Goal: Information Seeking & Learning: Learn about a topic

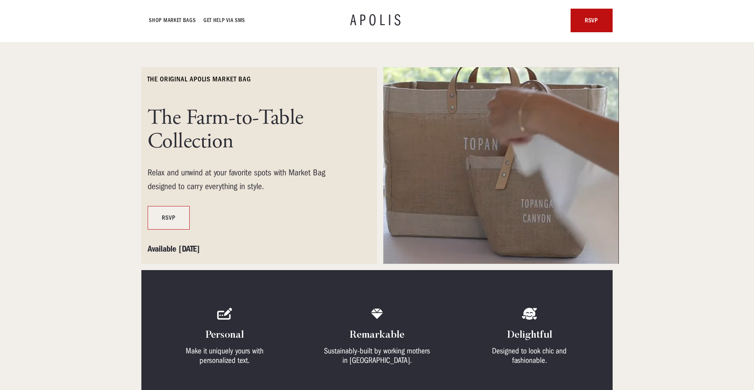
click at [183, 225] on link "RSVP" at bounding box center [169, 218] width 42 height 24
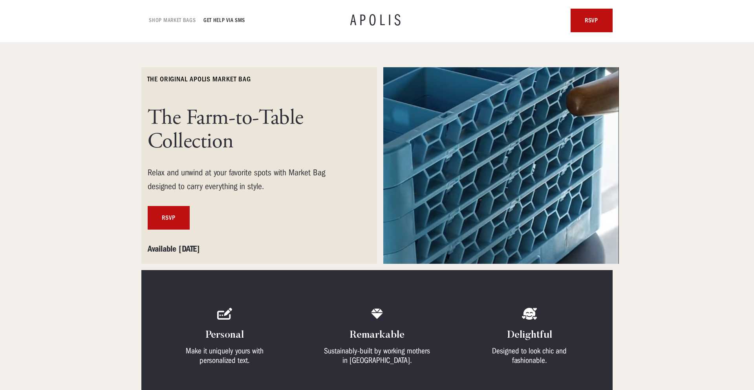
click at [169, 20] on link "Shop Market bags" at bounding box center [172, 20] width 47 height 9
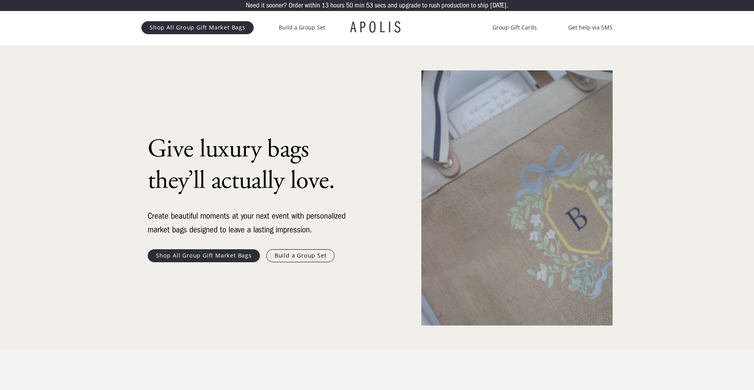
click at [364, 21] on h1 "APOLIS" at bounding box center [376, 28] width 53 height 16
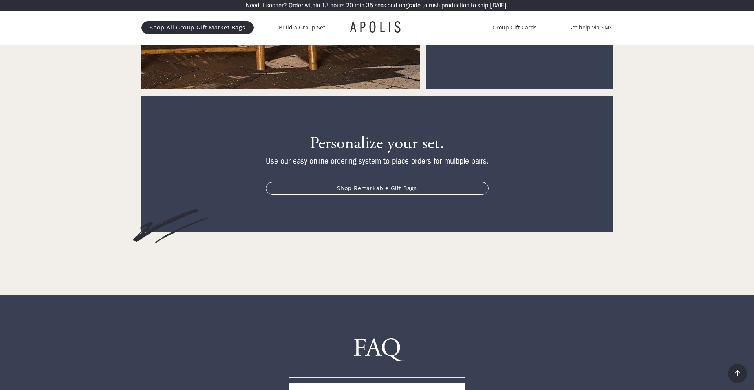
scroll to position [4032, 0]
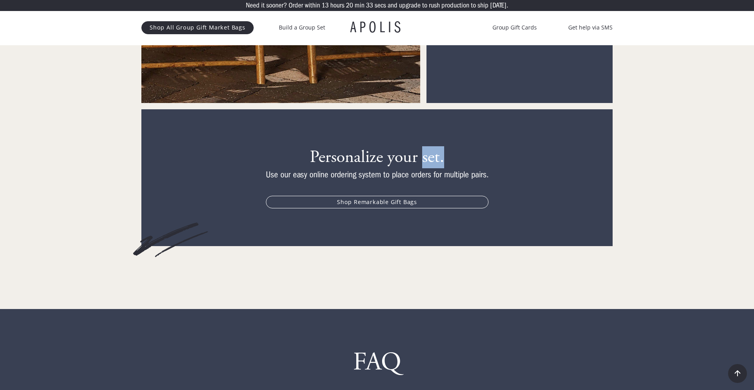
drag, startPoint x: 424, startPoint y: 148, endPoint x: 445, endPoint y: 148, distance: 21.2
click at [445, 148] on h3 "Personalize your set." at bounding box center [377, 157] width 223 height 21
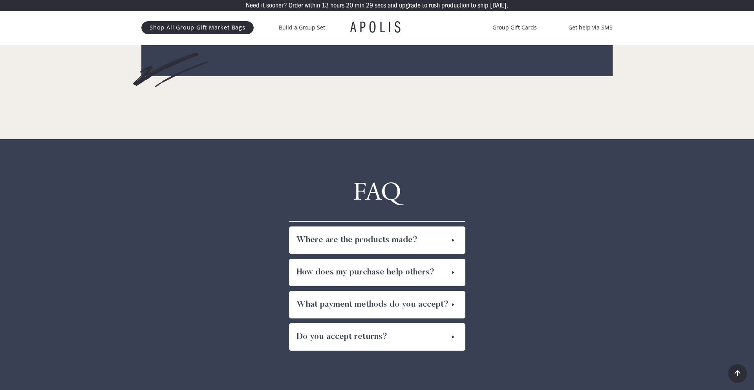
scroll to position [4202, 0]
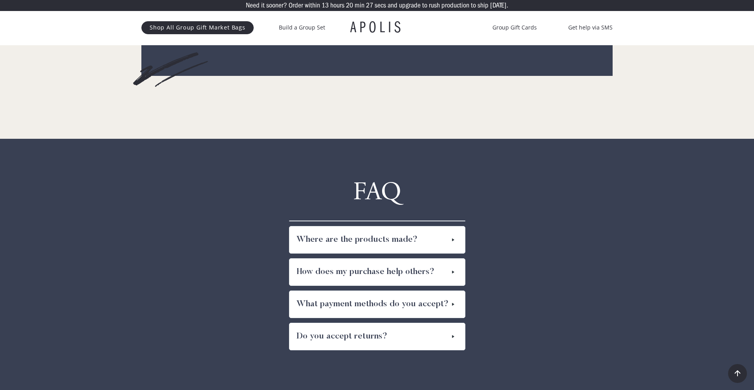
click at [308, 233] on h4 "Where are the products made?" at bounding box center [357, 239] width 121 height 13
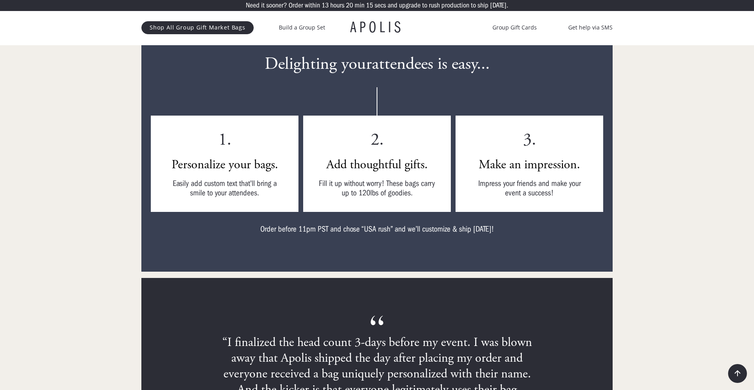
scroll to position [2088, 0]
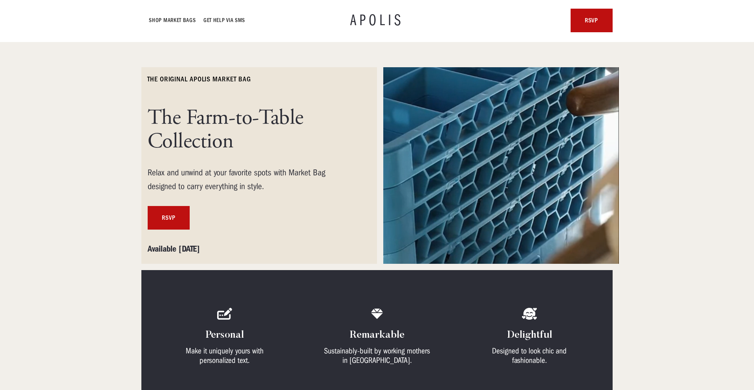
click at [378, 18] on h1 "APOLIS" at bounding box center [376, 21] width 53 height 16
